Goal: Complete application form

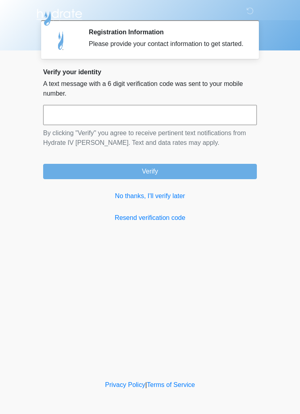
click at [169, 201] on link "No thanks, I'll verify later" at bounding box center [150, 196] width 214 height 10
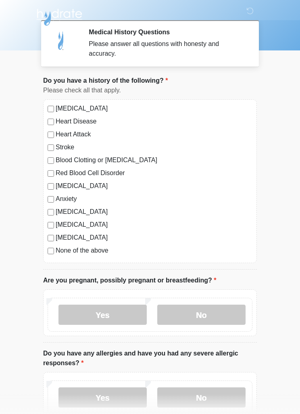
click at [57, 249] on label "None of the above" at bounding box center [154, 251] width 197 height 10
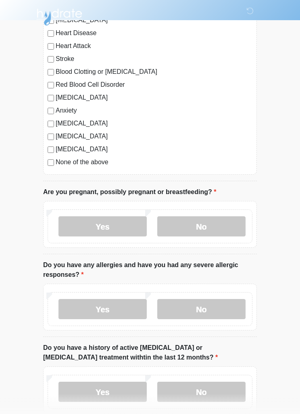
click at [225, 229] on label "No" at bounding box center [201, 227] width 88 height 20
click at [212, 314] on label "No" at bounding box center [201, 309] width 88 height 20
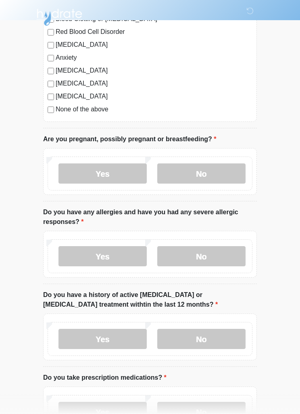
click at [216, 345] on label "No" at bounding box center [201, 339] width 88 height 20
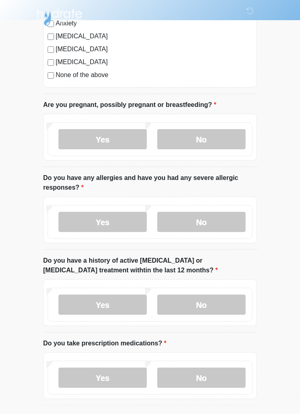
scroll to position [219, 0]
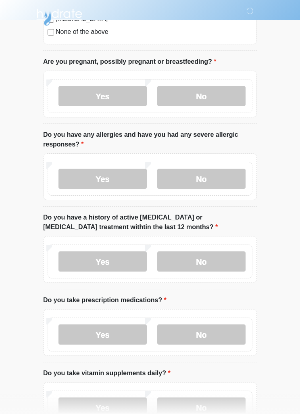
click at [100, 334] on label "Yes" at bounding box center [103, 335] width 88 height 20
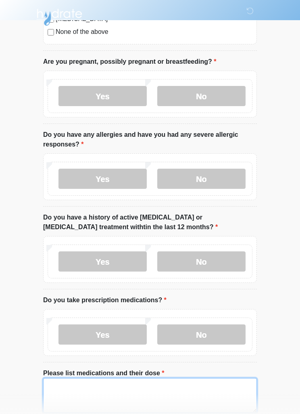
click at [170, 391] on textarea "Please list medications and their dose" at bounding box center [150, 395] width 214 height 35
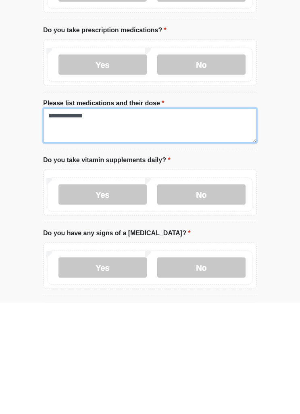
scroll to position [378, 0]
type textarea "**********"
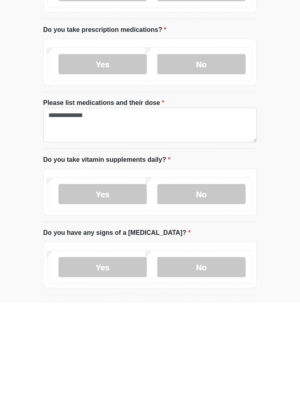
click at [118, 296] on label "Yes" at bounding box center [103, 306] width 88 height 20
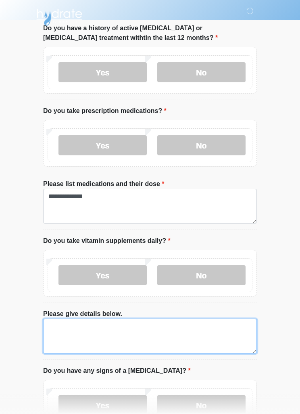
click at [202, 328] on textarea "Please give details below." at bounding box center [150, 336] width 214 height 35
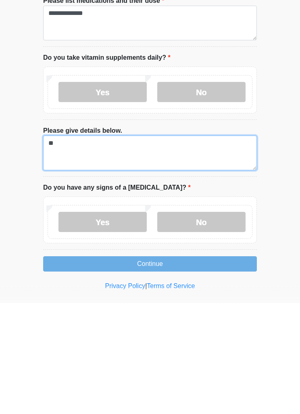
type textarea "*"
type textarea "****"
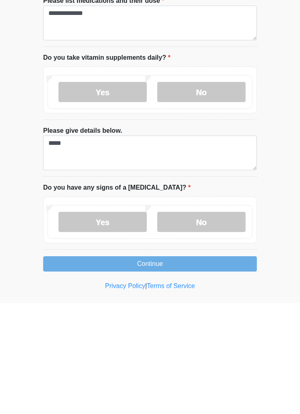
click at [182, 323] on label "No" at bounding box center [201, 333] width 88 height 20
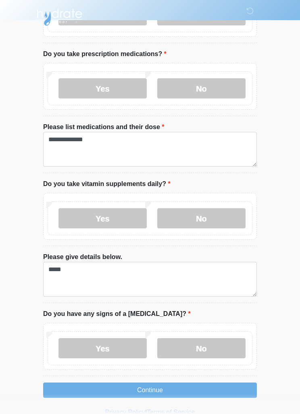
click at [178, 393] on button "Continue" at bounding box center [150, 390] width 214 height 15
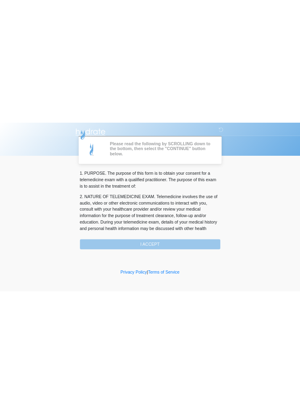
scroll to position [0, 0]
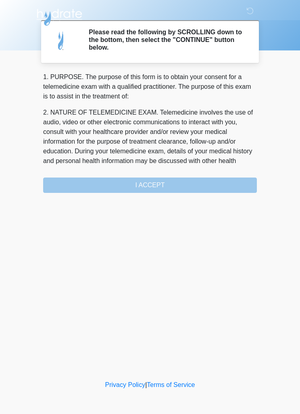
click at [194, 188] on div "1. PURPOSE. The purpose of this form is to obtain your consent for a telemedici…" at bounding box center [150, 132] width 214 height 121
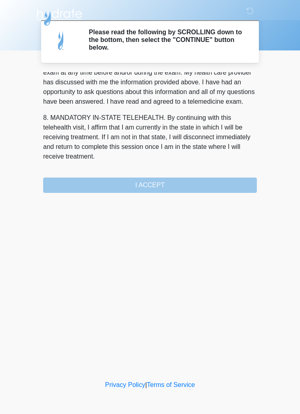
click at [173, 187] on div "1. PURPOSE. The purpose of this form is to obtain your consent for a telemedici…" at bounding box center [150, 132] width 214 height 121
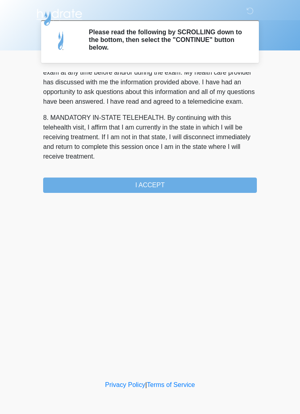
scroll to position [382, 0]
click at [187, 186] on button "I ACCEPT" at bounding box center [150, 185] width 214 height 15
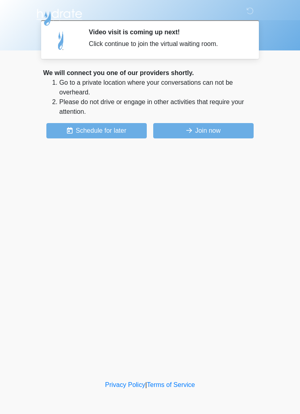
click at [196, 132] on button "Join now" at bounding box center [203, 130] width 101 height 15
